Goal: Task Accomplishment & Management: Complete application form

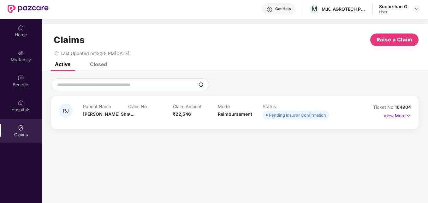
scroll to position [32, 0]
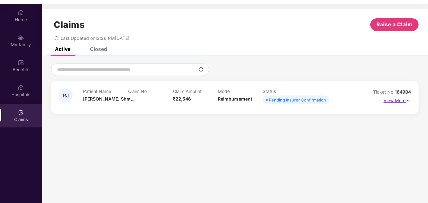
click at [409, 101] on img at bounding box center [408, 100] width 5 height 7
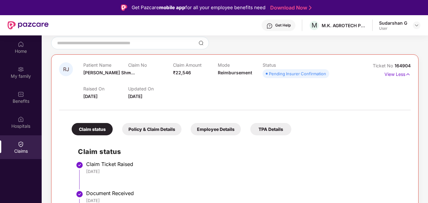
scroll to position [0, 0]
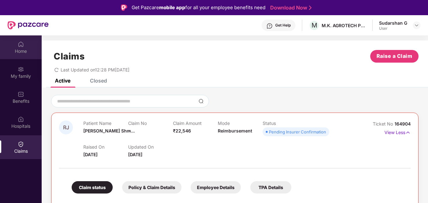
click at [21, 47] on img at bounding box center [21, 44] width 6 height 6
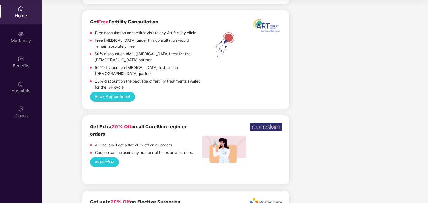
scroll to position [789, 0]
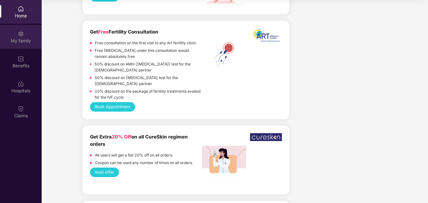
click at [20, 36] on img at bounding box center [21, 34] width 6 height 6
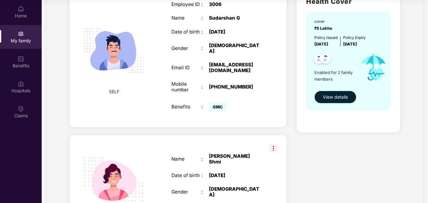
scroll to position [63, 0]
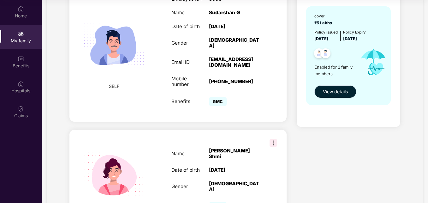
click at [336, 91] on span "View details" at bounding box center [335, 91] width 25 height 7
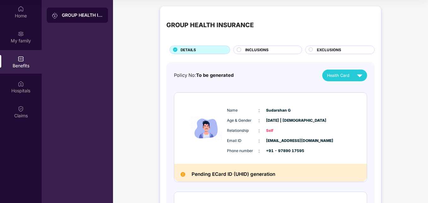
click at [240, 49] on circle at bounding box center [239, 49] width 4 height 4
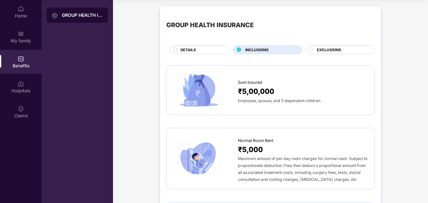
click at [320, 49] on span "EXCLUSIONS" at bounding box center [329, 50] width 24 height 6
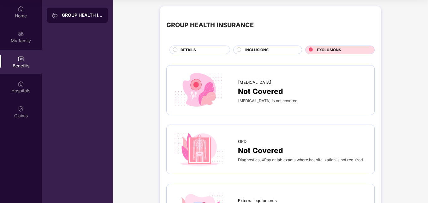
click at [181, 51] on span "DETAILS" at bounding box center [188, 50] width 15 height 6
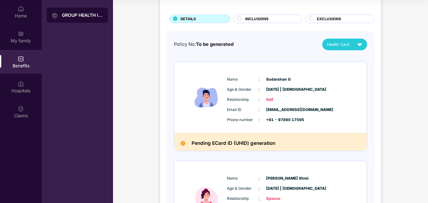
scroll to position [22, 0]
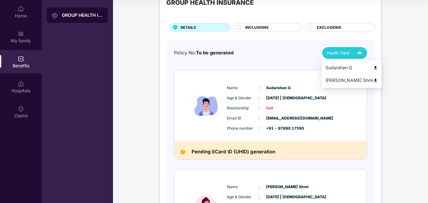
click at [373, 69] on img at bounding box center [375, 67] width 5 height 5
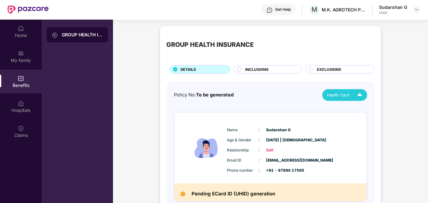
scroll to position [0, 0]
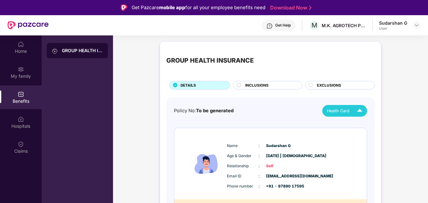
click at [241, 82] on div "INCLUSIONS" at bounding box center [267, 85] width 69 height 9
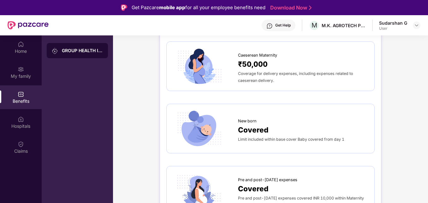
scroll to position [789, 0]
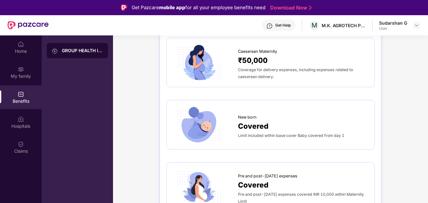
click at [273, 120] on div "Covered" at bounding box center [303, 125] width 130 height 11
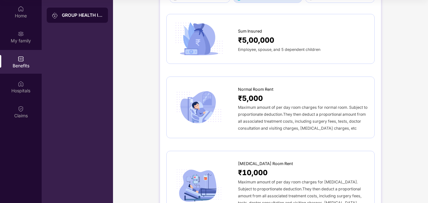
scroll to position [0, 0]
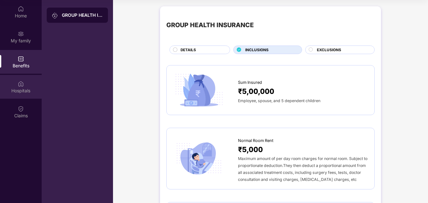
click at [21, 93] on div "Hospitals" at bounding box center [21, 90] width 42 height 6
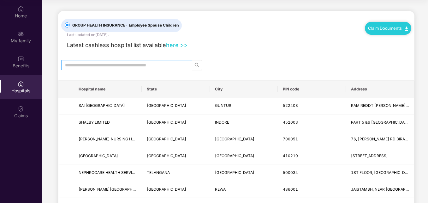
click at [118, 65] on input "text" at bounding box center [124, 65] width 118 height 7
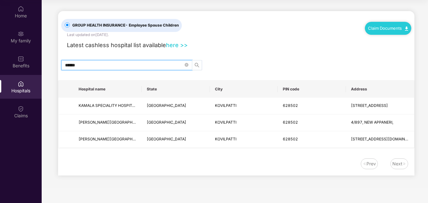
click at [196, 66] on icon "search" at bounding box center [197, 65] width 4 height 4
type input "******"
click at [18, 111] on img at bounding box center [21, 108] width 6 height 6
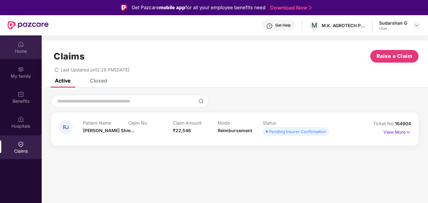
click at [21, 46] on img at bounding box center [21, 44] width 6 height 6
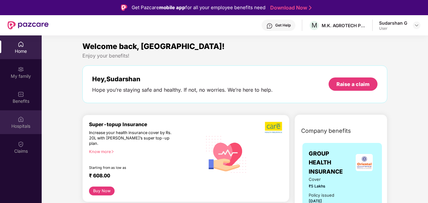
click at [15, 130] on div "Hospitals" at bounding box center [21, 122] width 42 height 24
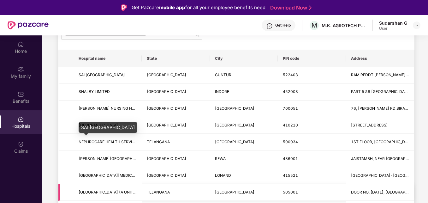
scroll to position [126, 0]
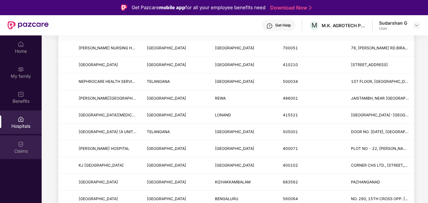
click at [15, 142] on div "Claims" at bounding box center [21, 147] width 42 height 24
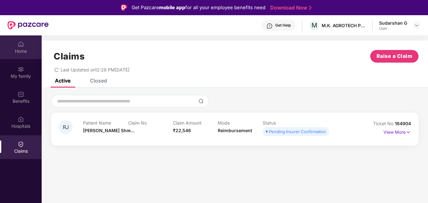
click at [16, 43] on div "Home" at bounding box center [21, 47] width 42 height 24
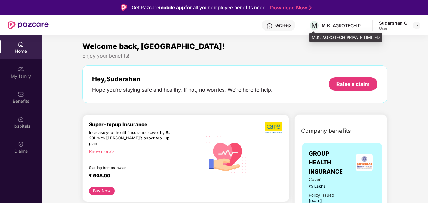
click at [331, 24] on div "M.K. AGROTECH PRIVATE LIMITED" at bounding box center [344, 25] width 44 height 6
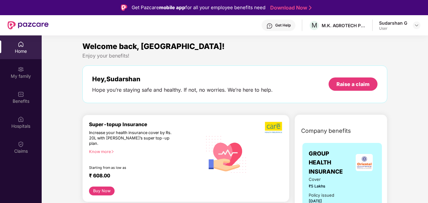
click at [400, 26] on div "User" at bounding box center [393, 28] width 28 height 5
click at [416, 26] on img at bounding box center [416, 25] width 5 height 5
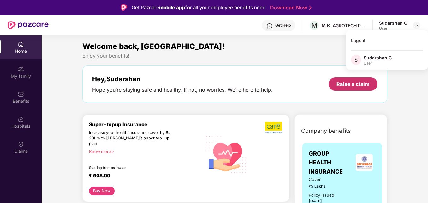
click at [340, 83] on div "Raise a claim" at bounding box center [353, 84] width 33 height 7
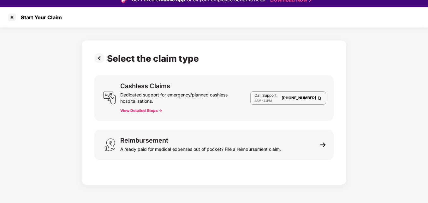
scroll to position [15, 0]
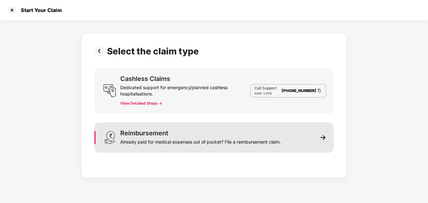
click at [323, 137] on img at bounding box center [323, 138] width 6 height 6
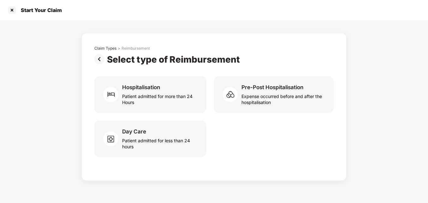
click at [100, 57] on img at bounding box center [100, 59] width 13 height 10
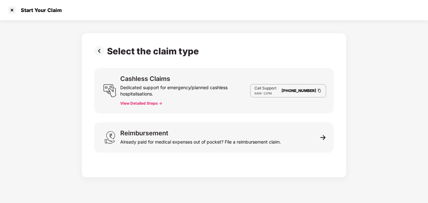
click at [140, 105] on button "View Detailed Steps ->" at bounding box center [141, 103] width 42 height 5
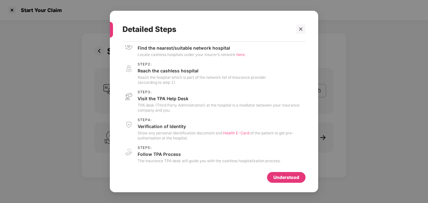
scroll to position [11, 0]
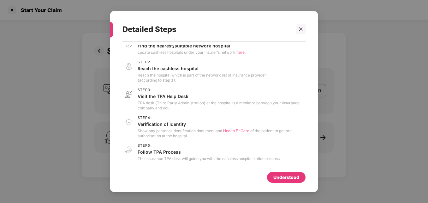
click at [308, 24] on div "Detailed Steps Step 1 : Find the nearest/suitable network hospital Locate cashl…" at bounding box center [214, 102] width 208 height 182
click at [298, 29] on div at bounding box center [300, 28] width 9 height 9
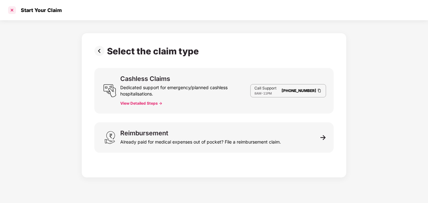
click at [12, 9] on div at bounding box center [12, 10] width 10 height 10
